Goal: Transaction & Acquisition: Purchase product/service

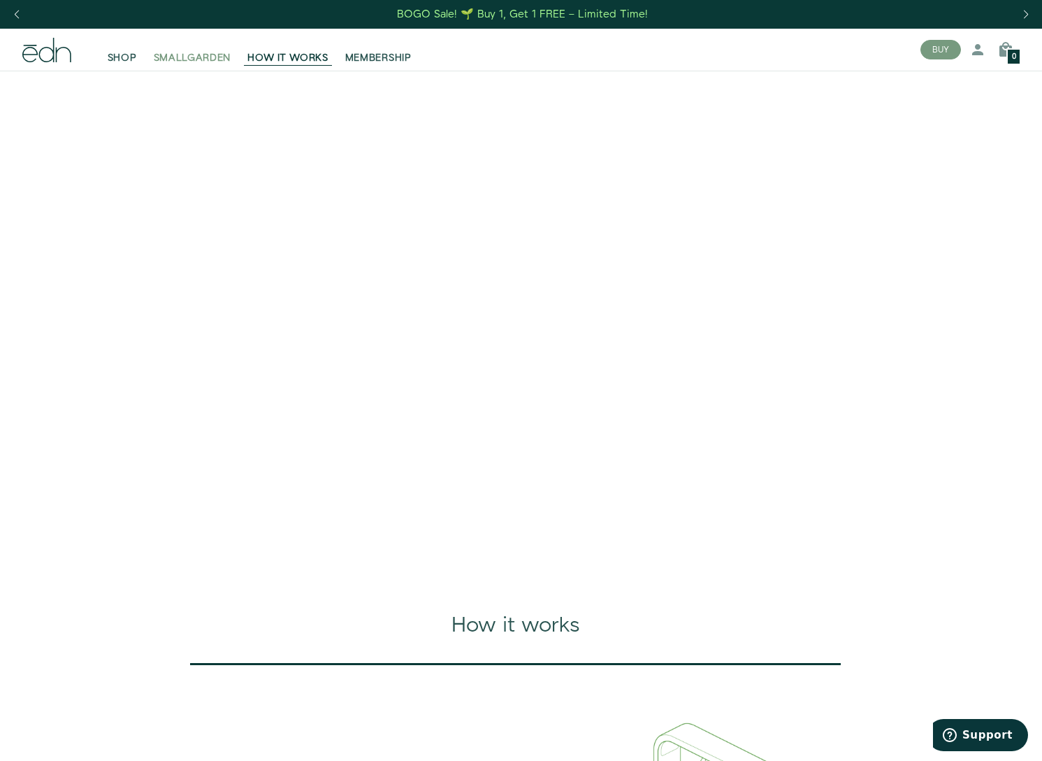
click at [194, 60] on span "SMALLGARDEN" at bounding box center [193, 58] width 78 height 14
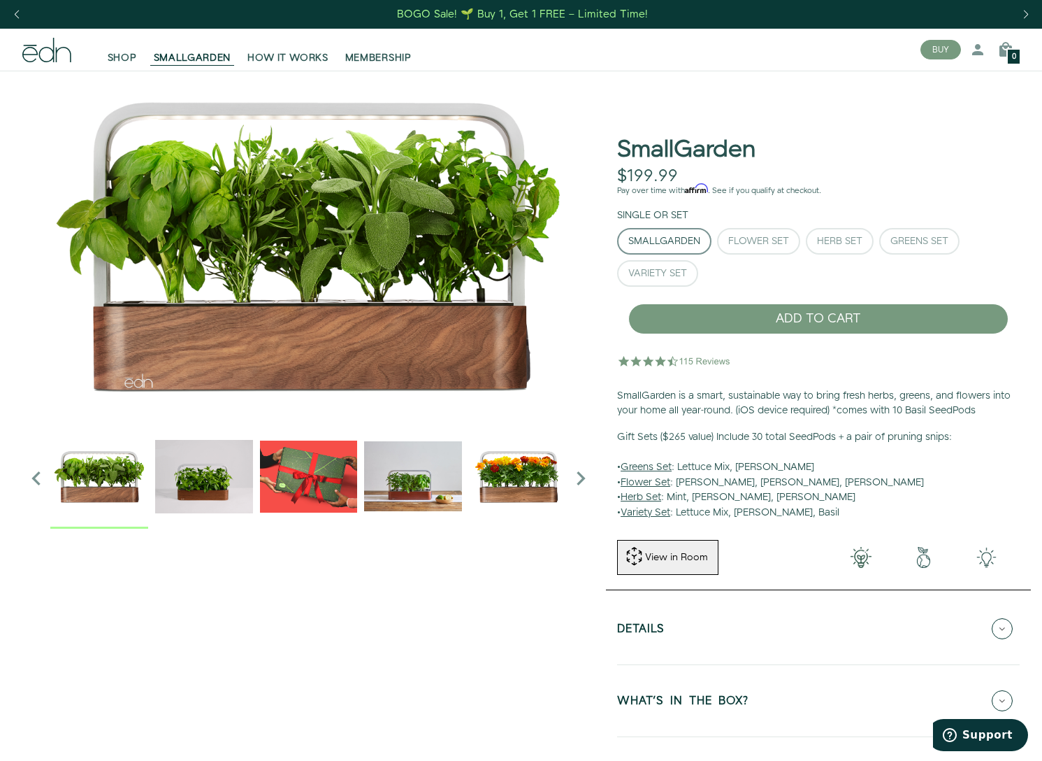
click at [506, 616] on div at bounding box center [308, 479] width 595 height 816
click at [124, 73] on img "1 / 6" at bounding box center [308, 246] width 573 height 350
click at [122, 60] on span "SHOP" at bounding box center [122, 58] width 29 height 14
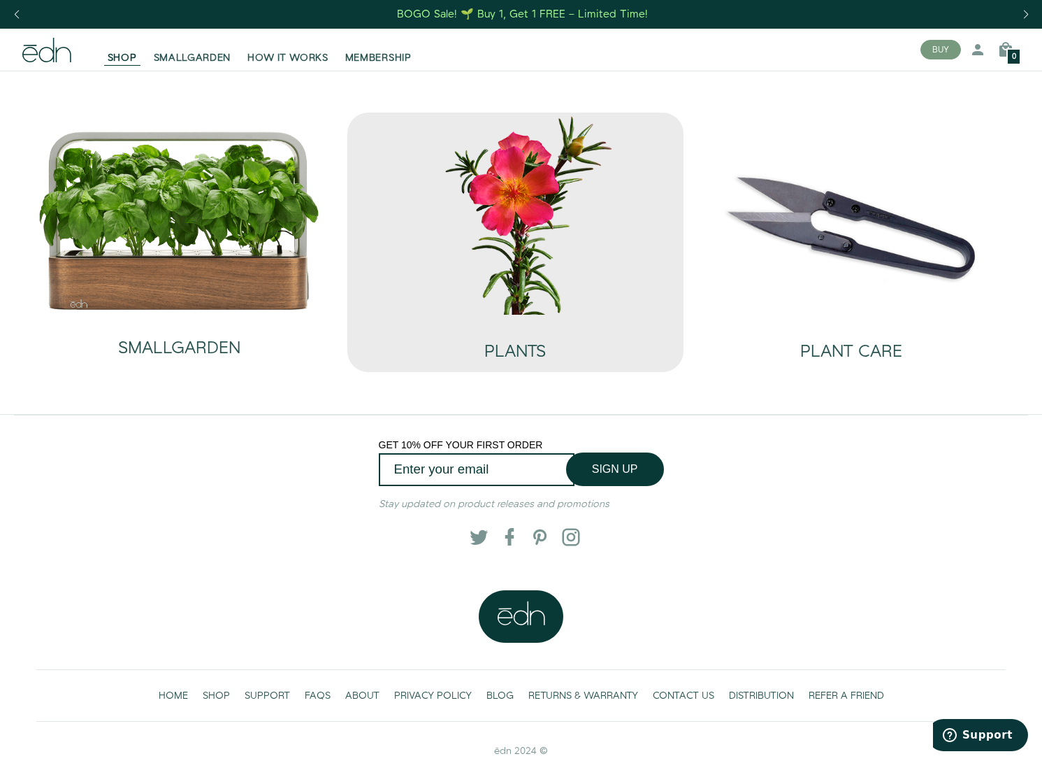
click at [496, 237] on img at bounding box center [516, 213] width 314 height 201
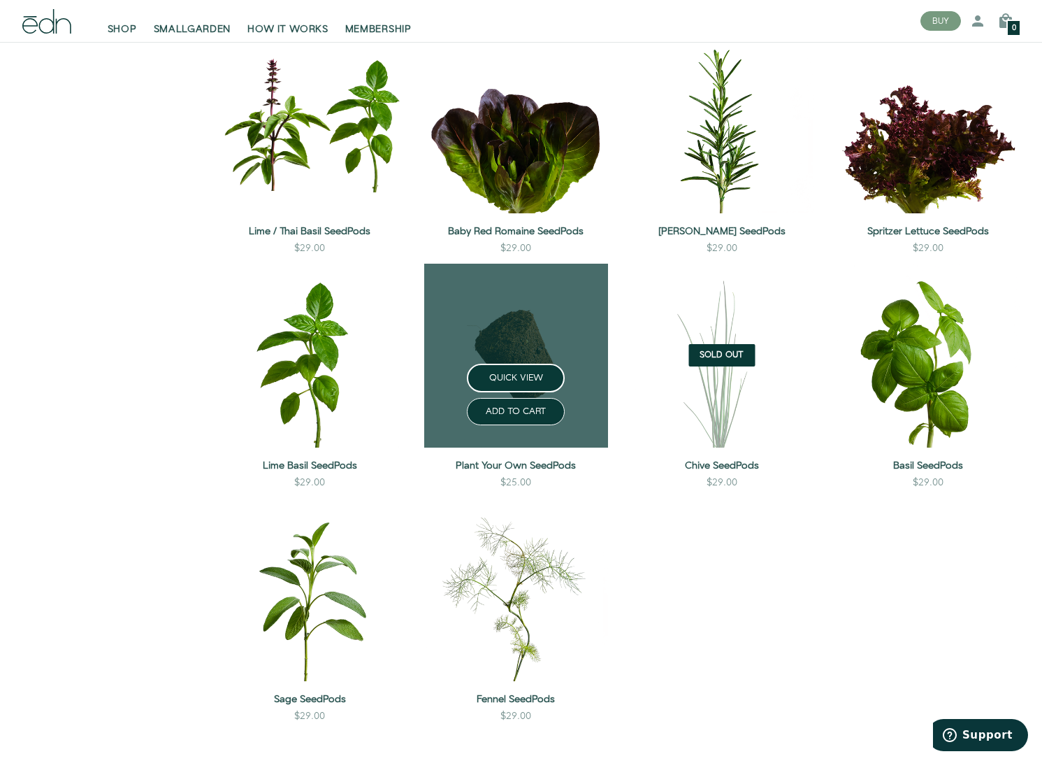
scroll to position [1227, 0]
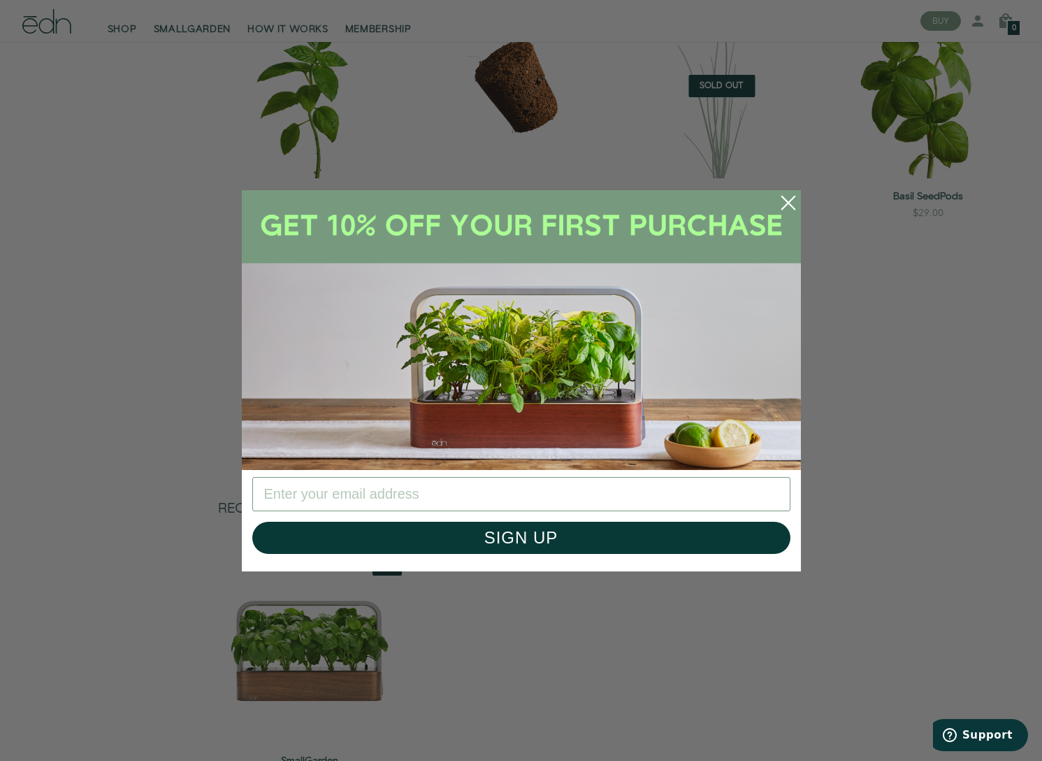
click at [791, 199] on icon "Close dialog" at bounding box center [788, 202] width 13 height 13
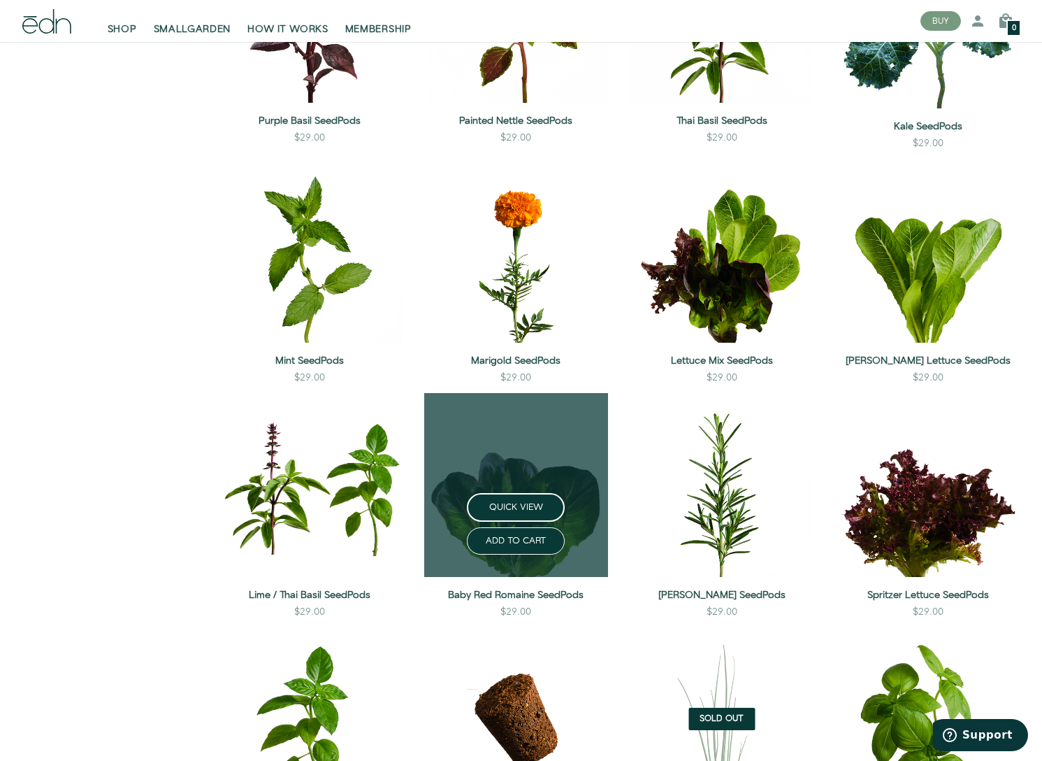
scroll to position [536, 0]
